Goal: Information Seeking & Learning: Learn about a topic

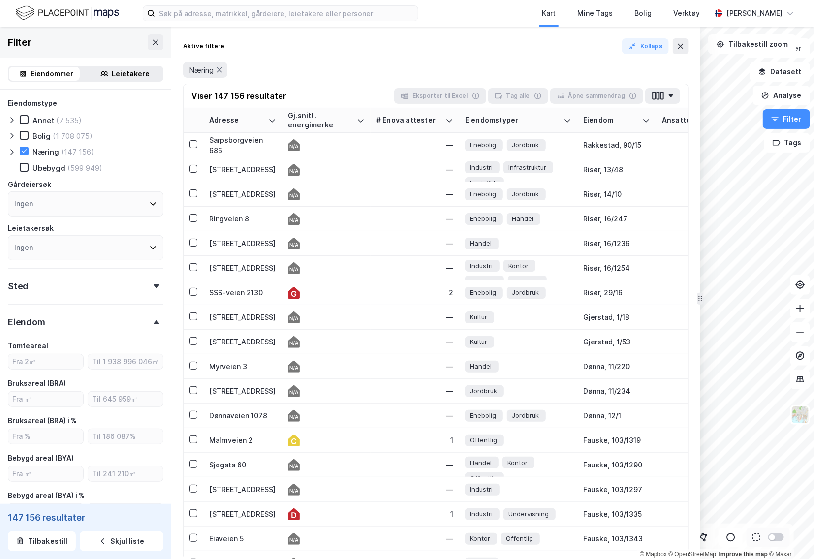
scroll to position [0, 492]
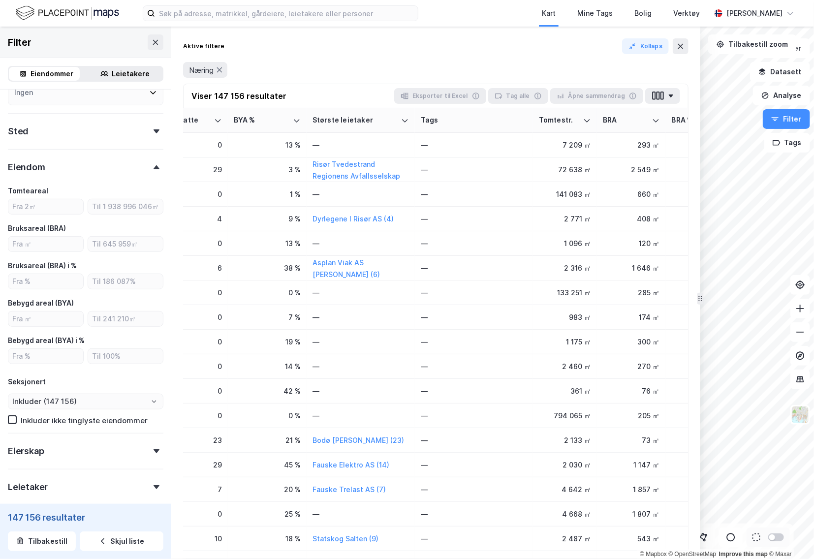
click at [690, 39] on div "Aktive filtere Kollaps Næring Viser 147 156 resultater Eksporter til Excel Tag …" at bounding box center [435, 293] width 529 height 533
click at [684, 45] on icon at bounding box center [681, 46] width 8 height 8
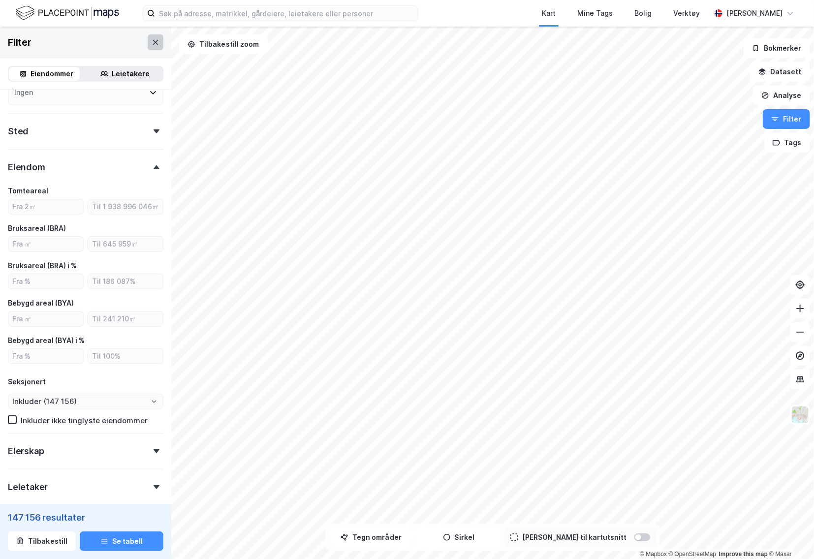
click at [152, 38] on icon at bounding box center [156, 42] width 8 height 8
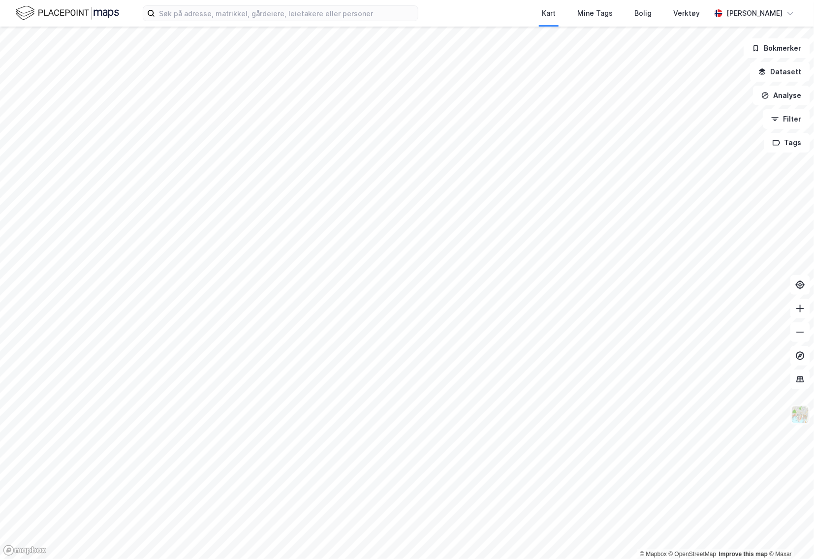
click at [798, 413] on img at bounding box center [800, 415] width 19 height 19
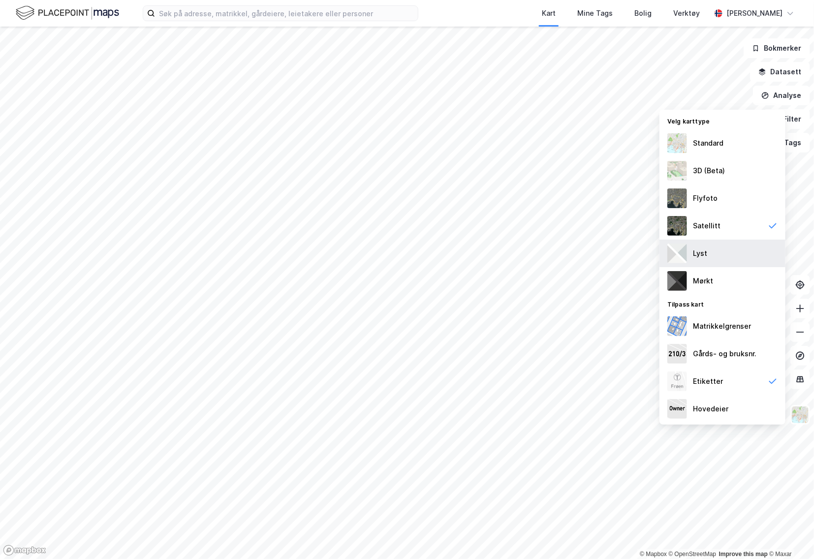
click at [729, 257] on div "Lyst" at bounding box center [723, 254] width 126 height 28
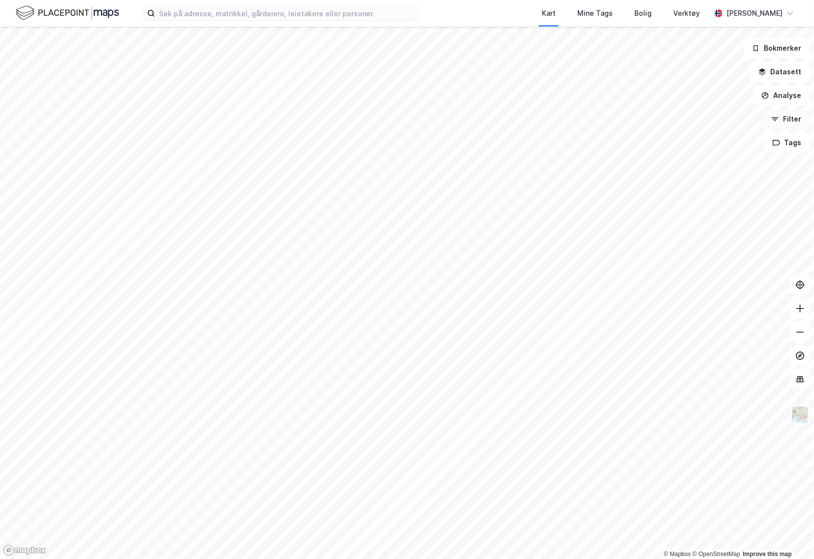
click at [789, 116] on button "Filter" at bounding box center [786, 119] width 47 height 20
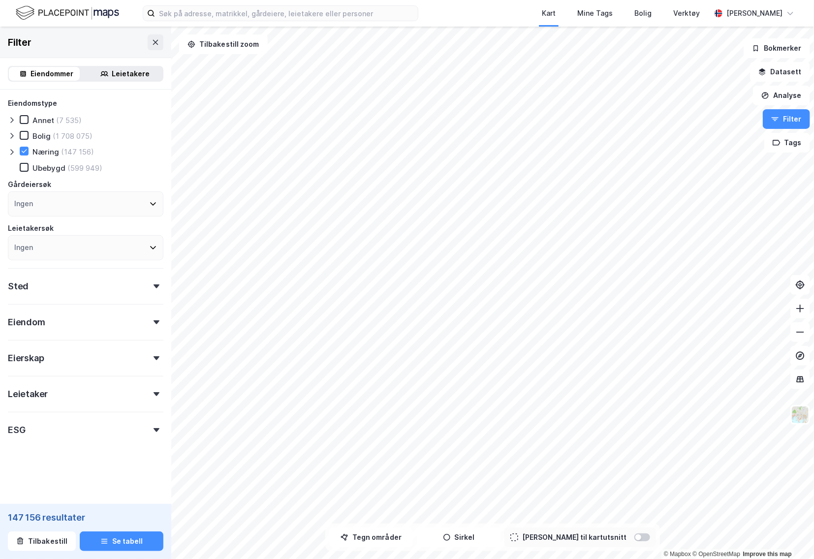
click at [97, 291] on div "Sted" at bounding box center [86, 282] width 156 height 28
click at [10, 148] on icon at bounding box center [12, 152] width 8 height 8
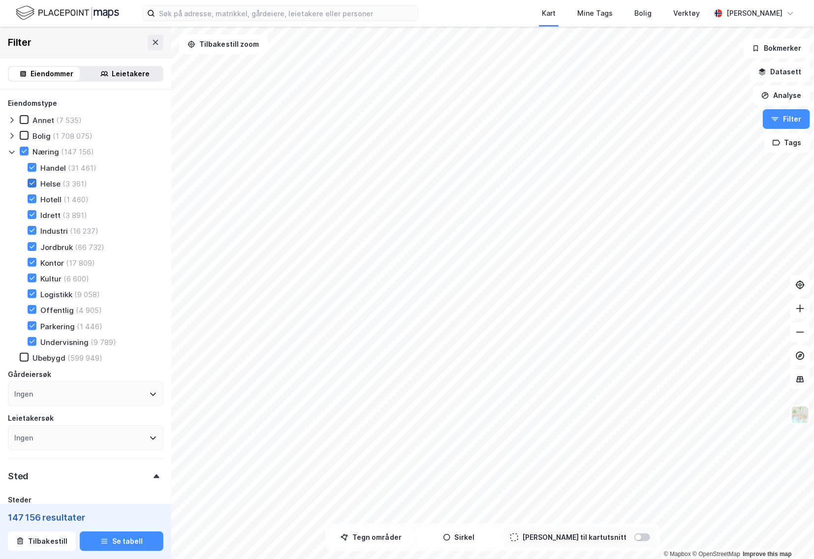
click at [32, 184] on icon at bounding box center [32, 183] width 7 height 7
click at [30, 160] on div "Næring (147 156) Handel (31 461) Helse (3 361) Hotell (1 460) Idrett (3 891) In…" at bounding box center [86, 247] width 156 height 200
click at [22, 155] on div at bounding box center [24, 151] width 9 height 9
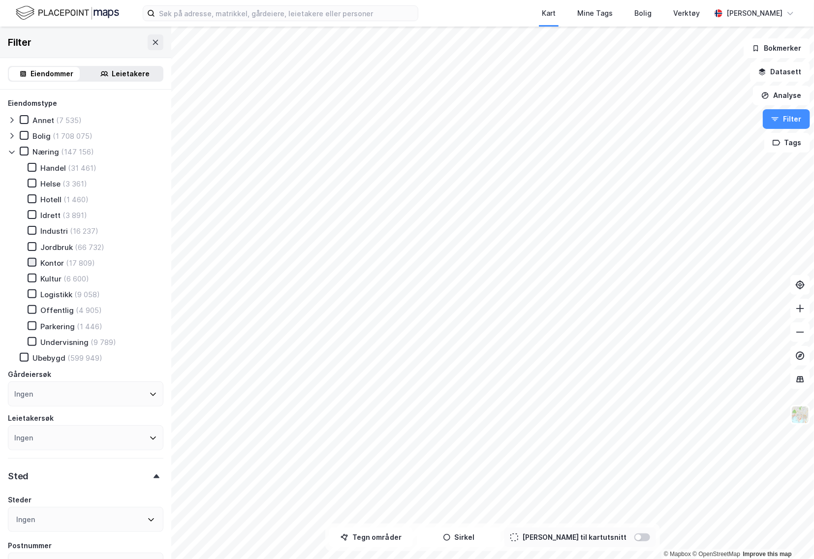
click at [30, 263] on icon at bounding box center [32, 262] width 7 height 7
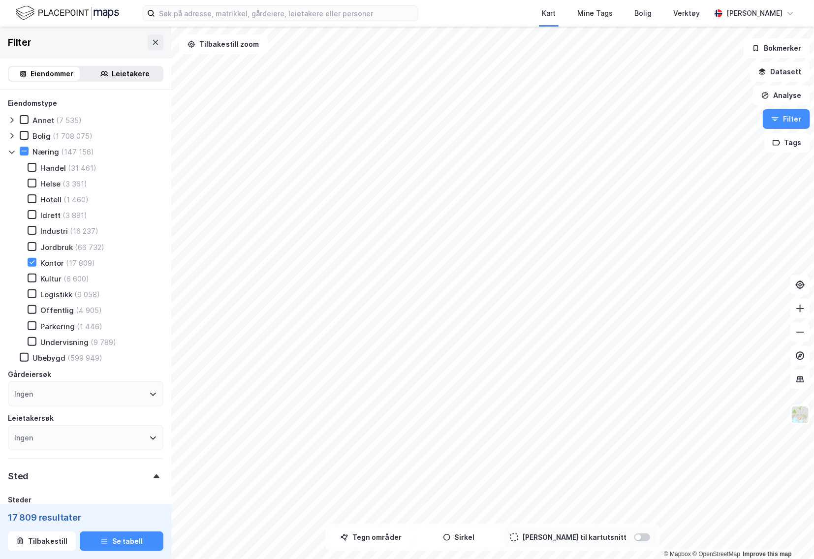
scroll to position [125, 0]
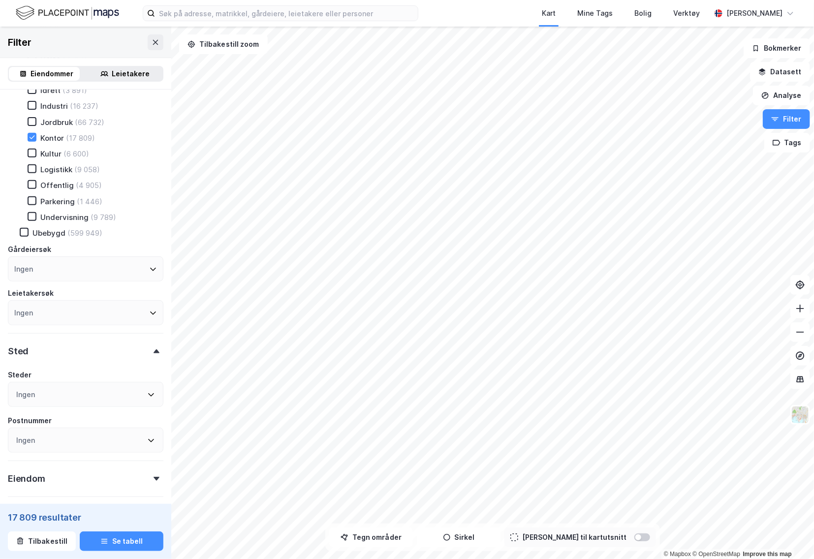
click at [75, 287] on div "Eiendomstype Annet (7 535) Bolig (1 708 075) Næring (147 156) Handel (31 461) H…" at bounding box center [86, 148] width 156 height 353
click at [76, 264] on div "Ingen" at bounding box center [86, 269] width 156 height 25
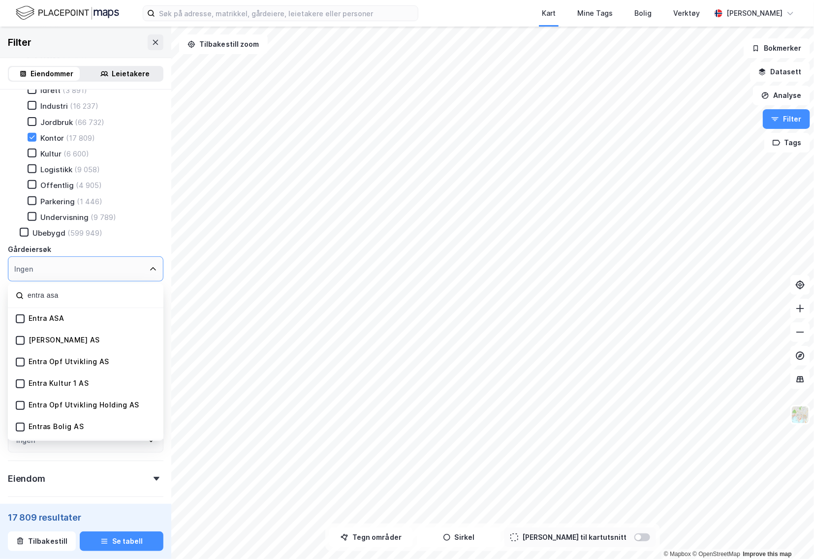
type input "entra asa"
click at [63, 321] on div "Entra ASA" at bounding box center [47, 318] width 36 height 9
